Goal: Entertainment & Leisure: Consume media (video, audio)

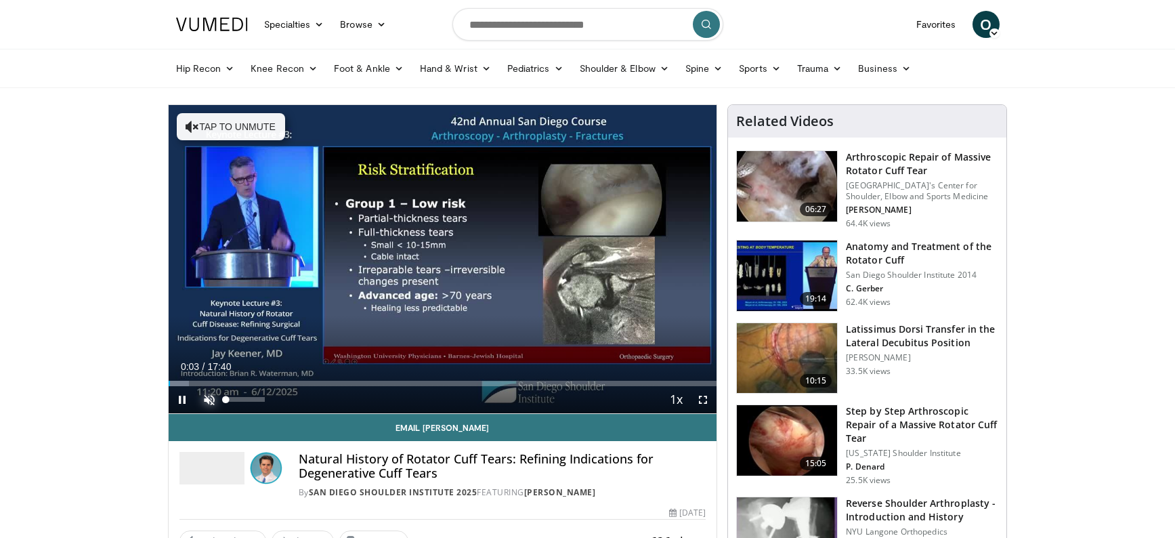
click at [206, 398] on span "Video Player" at bounding box center [209, 399] width 27 height 27
click at [194, 381] on video-js "**********" at bounding box center [443, 259] width 549 height 309
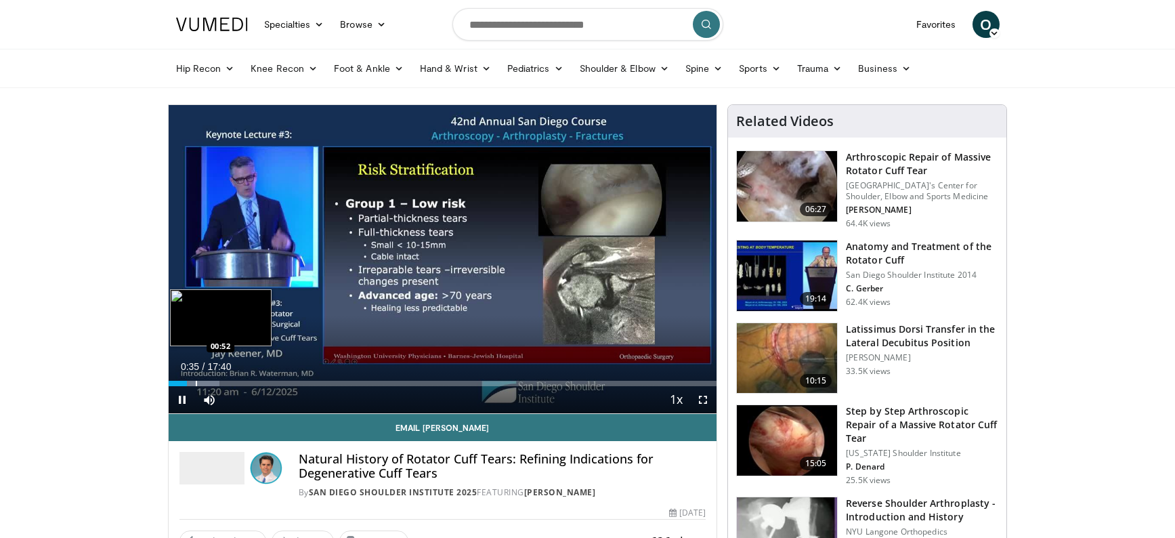
click at [194, 383] on div "Loaded : 9.35% 00:35 00:52" at bounding box center [443, 383] width 549 height 5
click at [207, 385] on div "Progress Bar" at bounding box center [207, 383] width 1 height 5
click at [221, 382] on div "Progress Bar" at bounding box center [221, 383] width 1 height 5
click at [255, 381] on div "Progress Bar" at bounding box center [255, 383] width 1 height 5
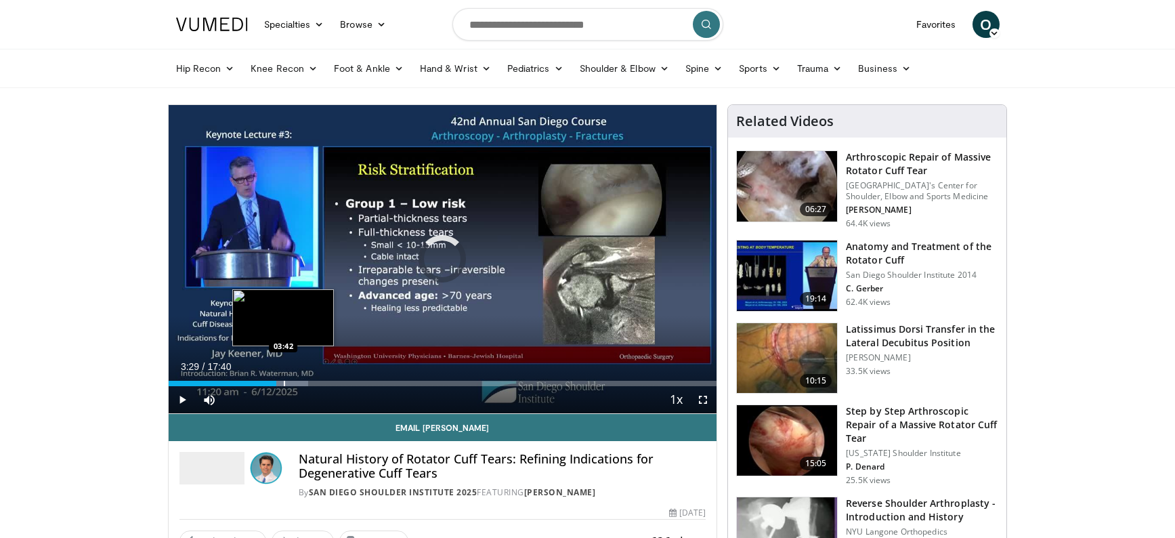
click at [284, 381] on div "Progress Bar" at bounding box center [284, 383] width 1 height 5
click at [288, 383] on div "Progress Bar" at bounding box center [288, 383] width 1 height 5
click at [297, 382] on div "Progress Bar" at bounding box center [297, 383] width 1 height 5
click at [308, 383] on div "Progress Bar" at bounding box center [308, 383] width 1 height 5
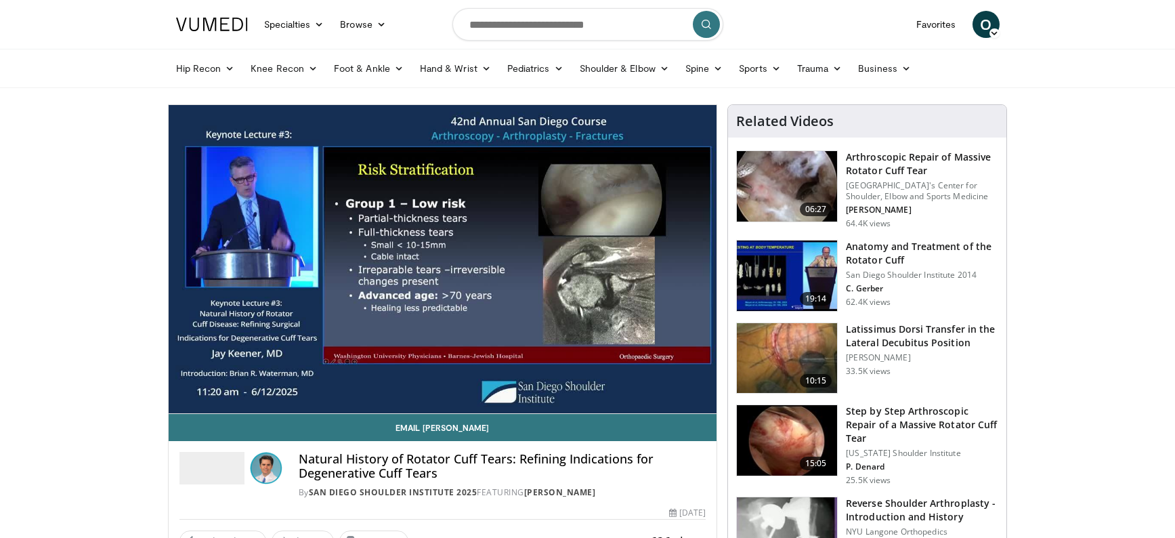
drag, startPoint x: 12, startPoint y: 331, endPoint x: 43, endPoint y: 383, distance: 60.5
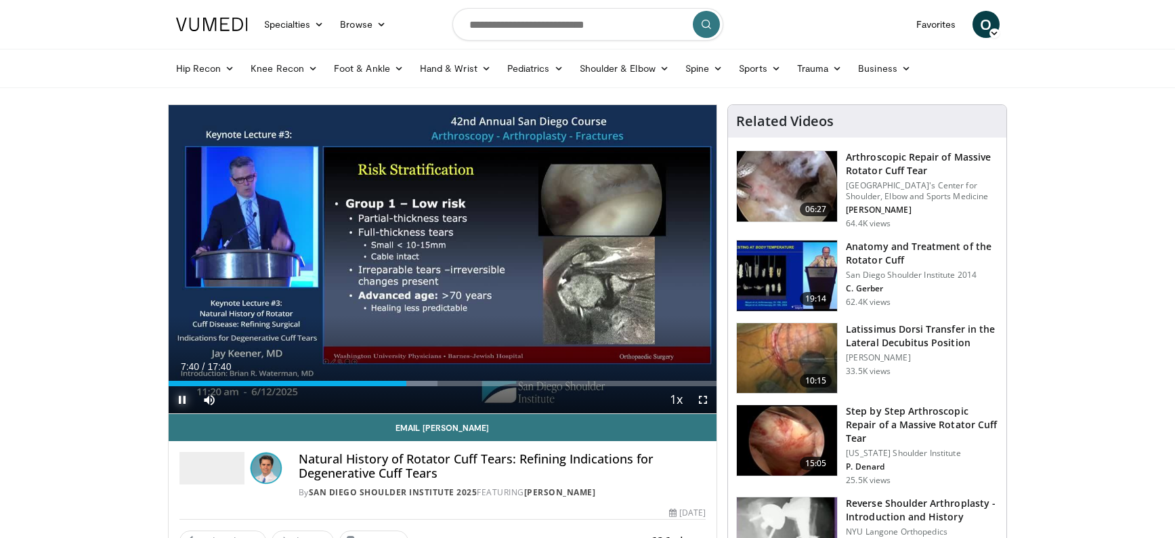
click at [189, 395] on span "Video Player" at bounding box center [182, 399] width 27 height 27
